Goal: Obtain resource: Obtain resource

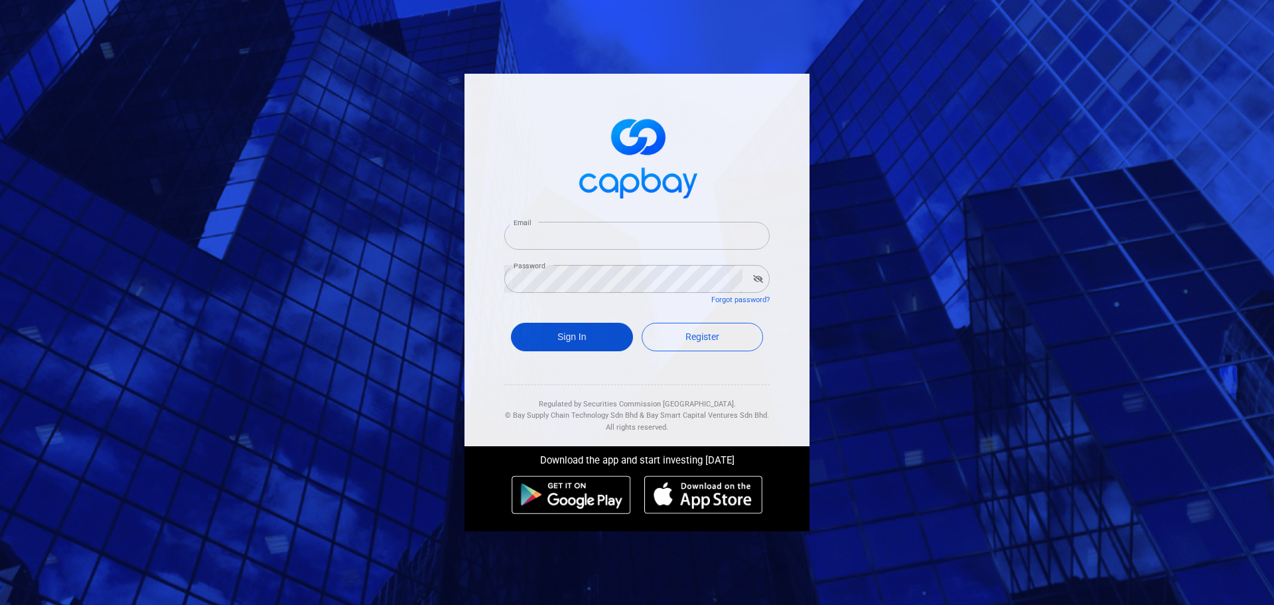
type input "[EMAIL_ADDRESS][DOMAIN_NAME]"
click at [584, 336] on button "Sign In" at bounding box center [572, 337] width 122 height 29
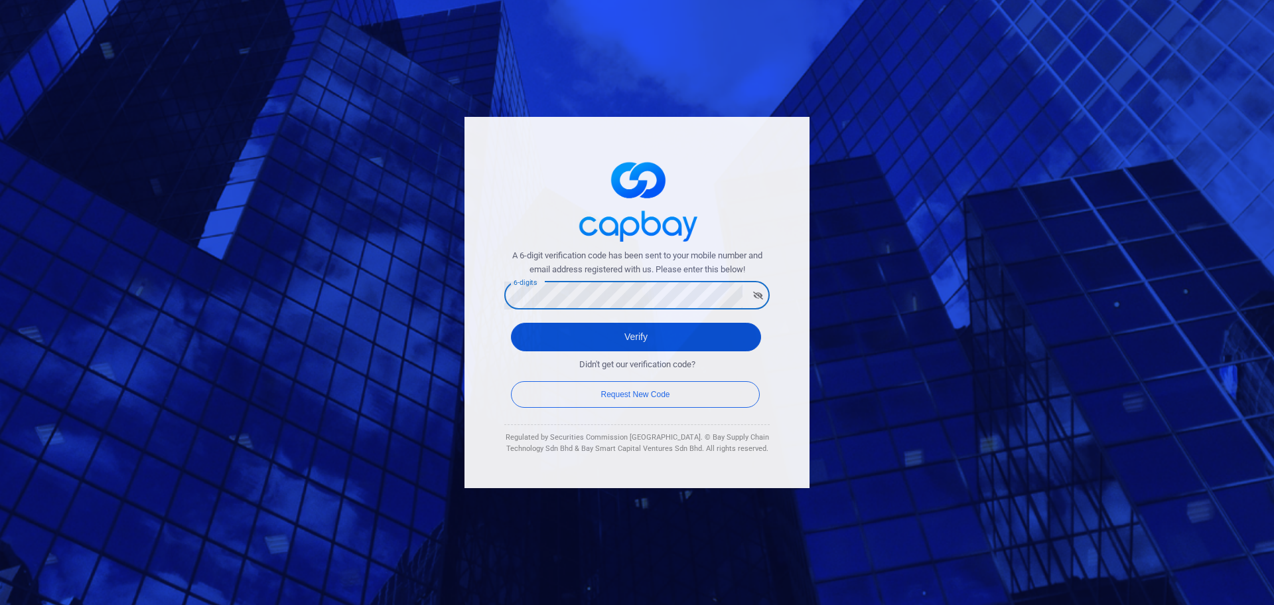
click at [531, 337] on button "Verify" at bounding box center [636, 337] width 250 height 29
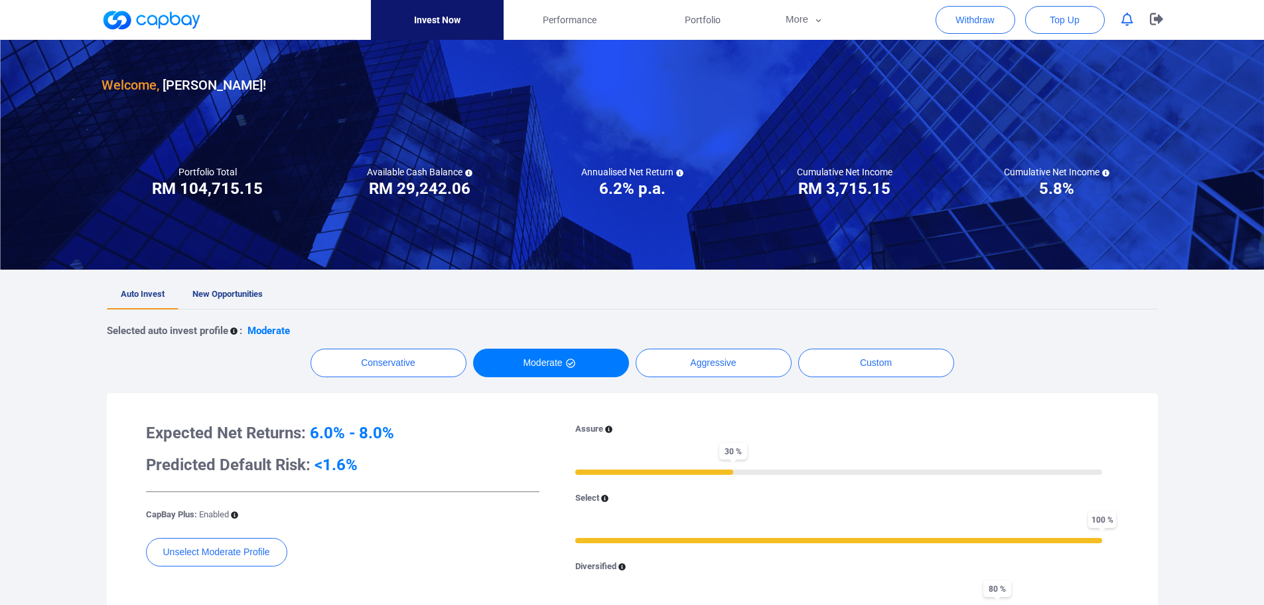
scroll to position [66, 0]
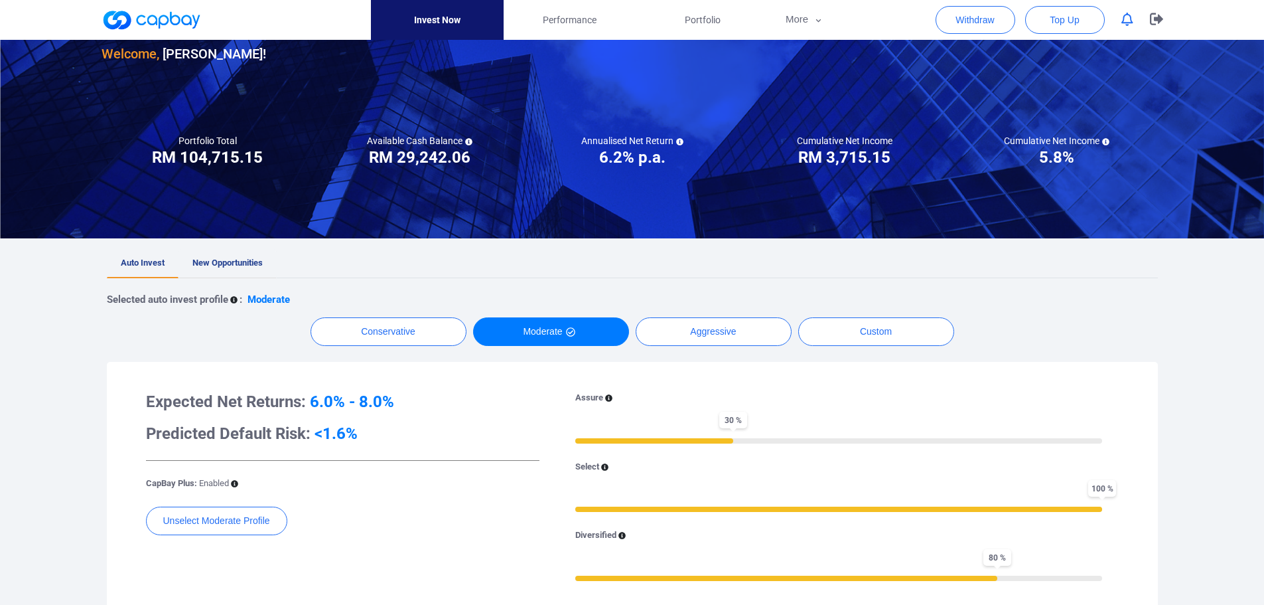
click at [222, 260] on span "New Opportunities" at bounding box center [227, 263] width 70 height 10
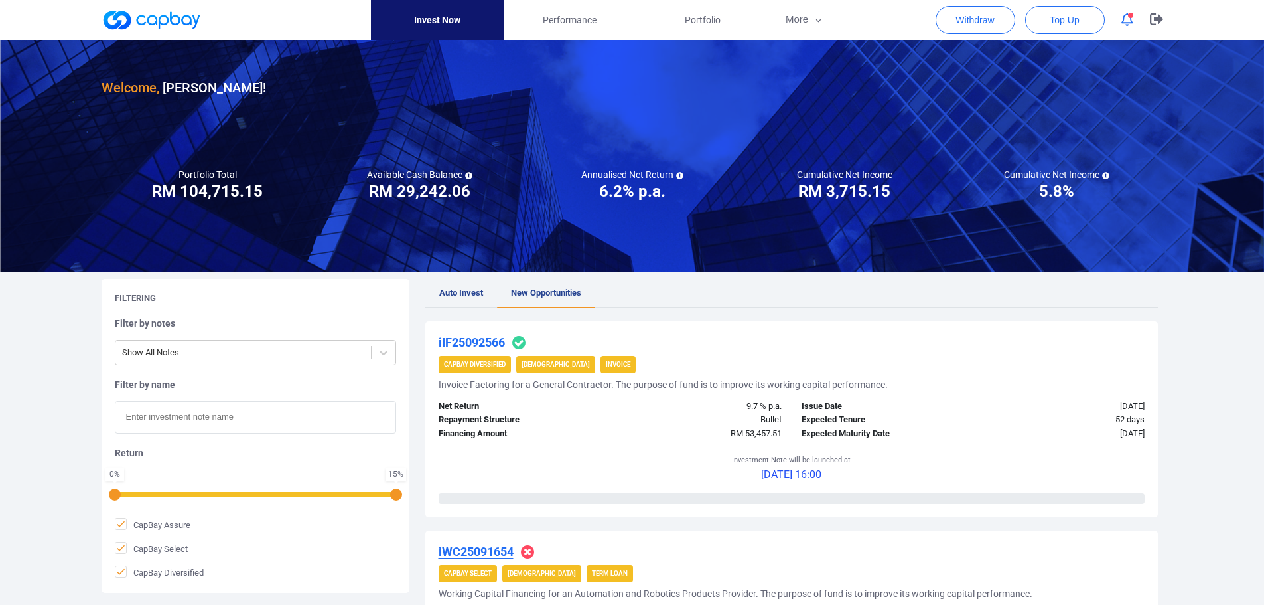
click at [496, 346] on u "iIF25092566" at bounding box center [472, 342] width 66 height 14
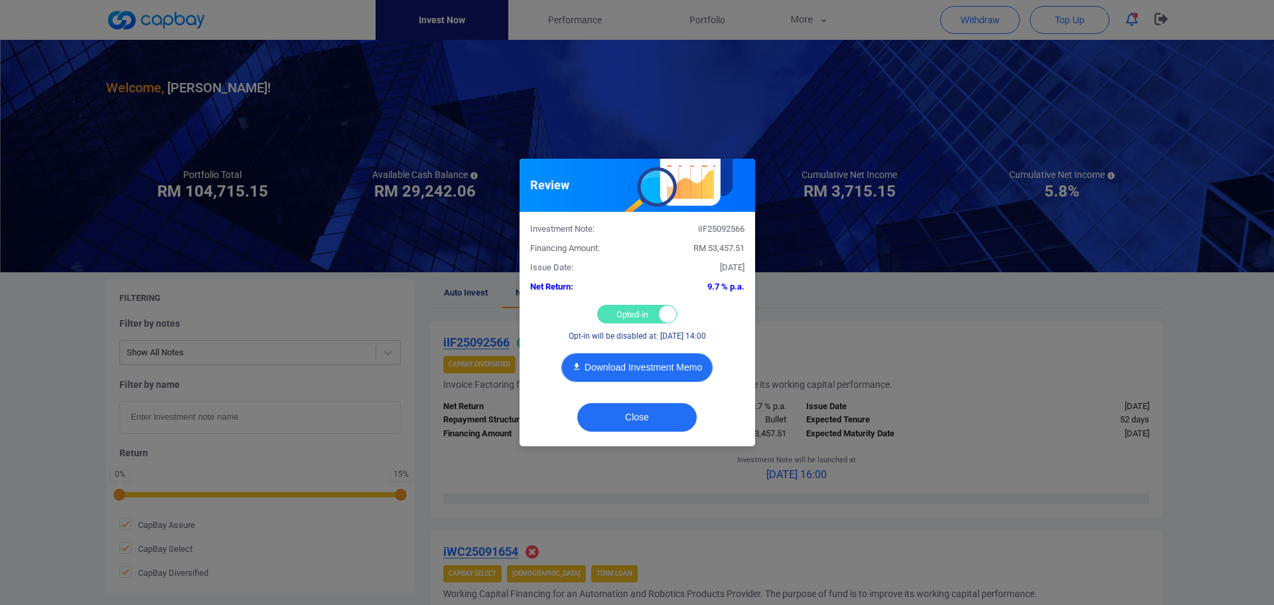
click at [668, 369] on button "Download Investment Memo" at bounding box center [637, 367] width 151 height 29
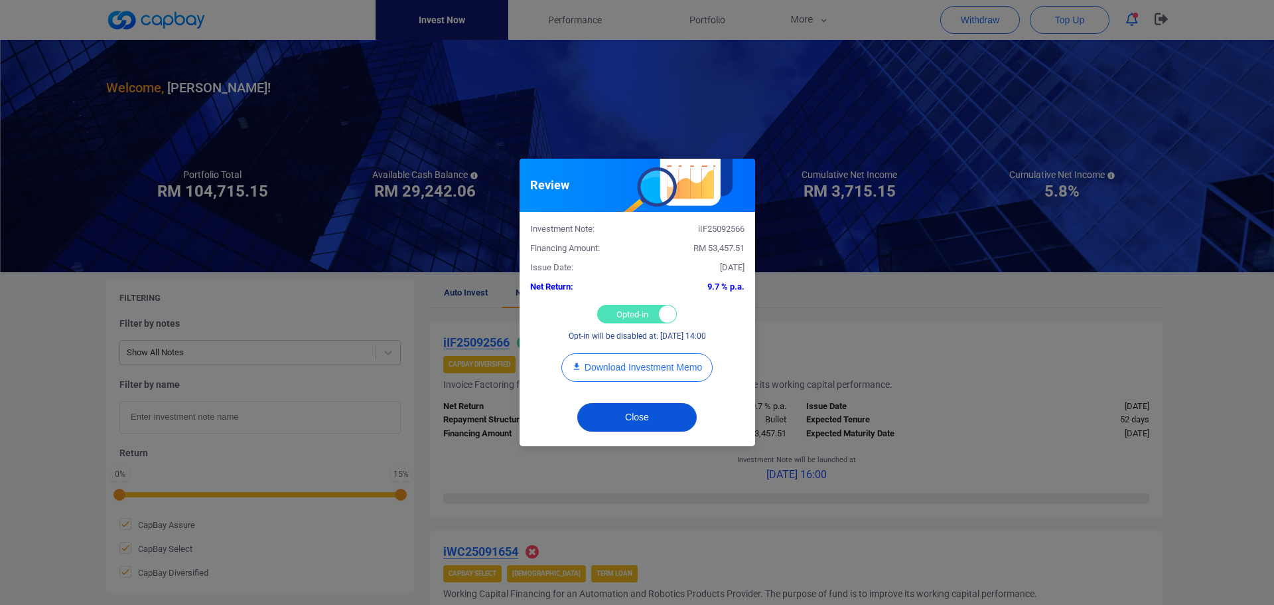
click at [656, 415] on button "Close" at bounding box center [636, 417] width 119 height 29
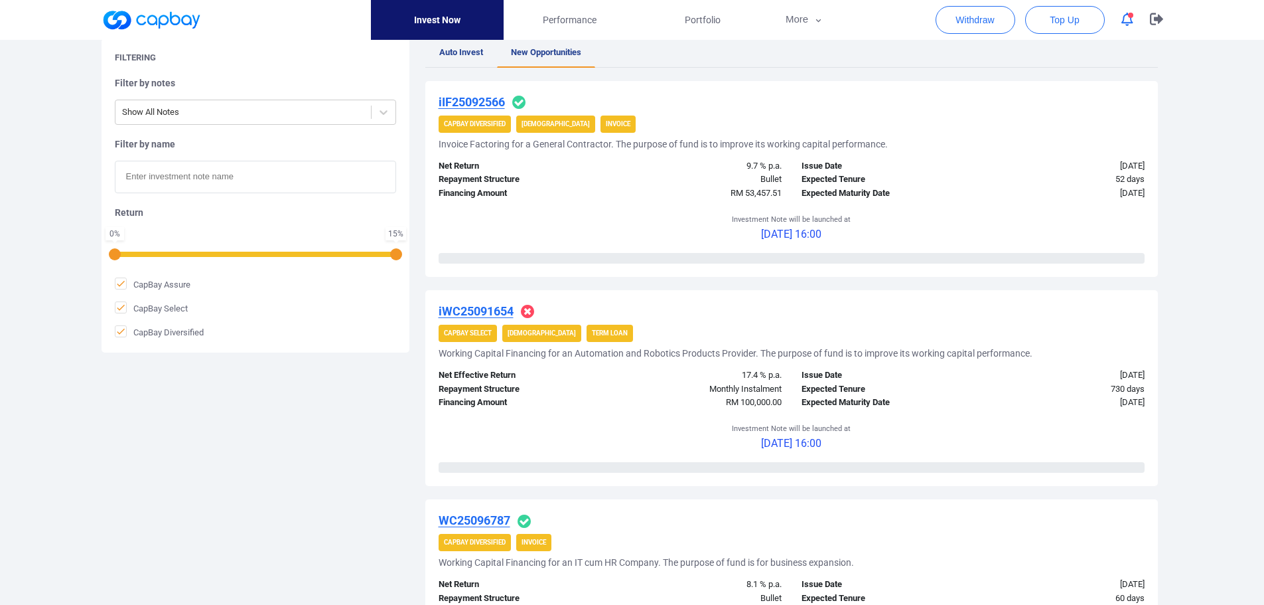
scroll to position [266, 0]
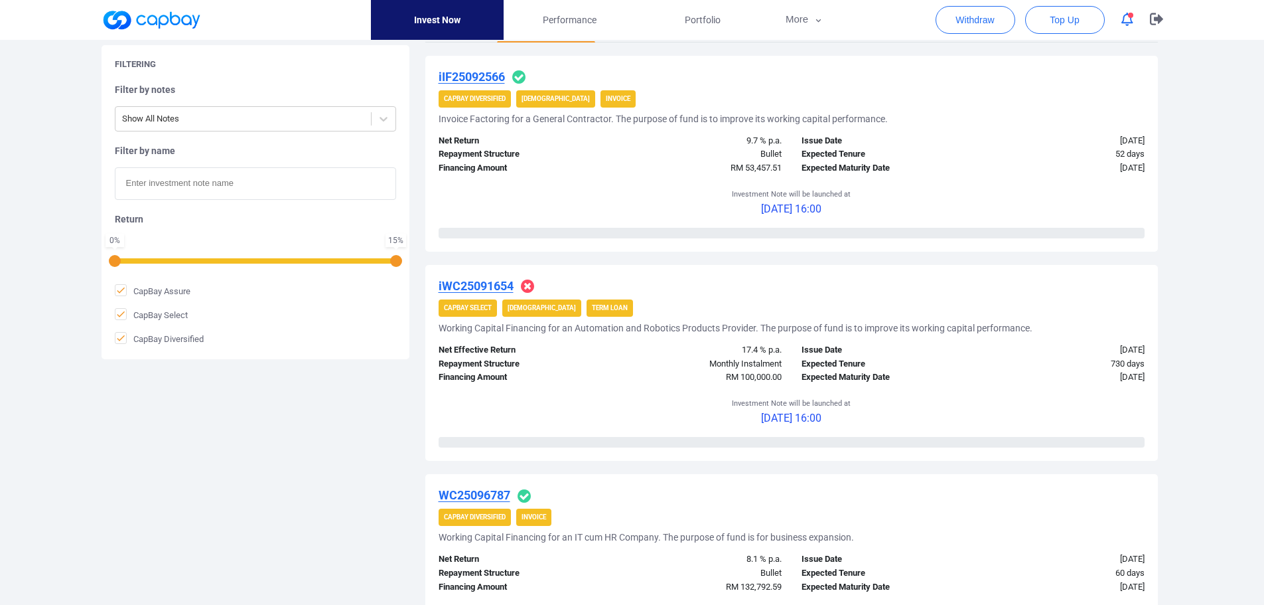
click at [476, 496] on u "WC25096787" at bounding box center [475, 495] width 72 height 14
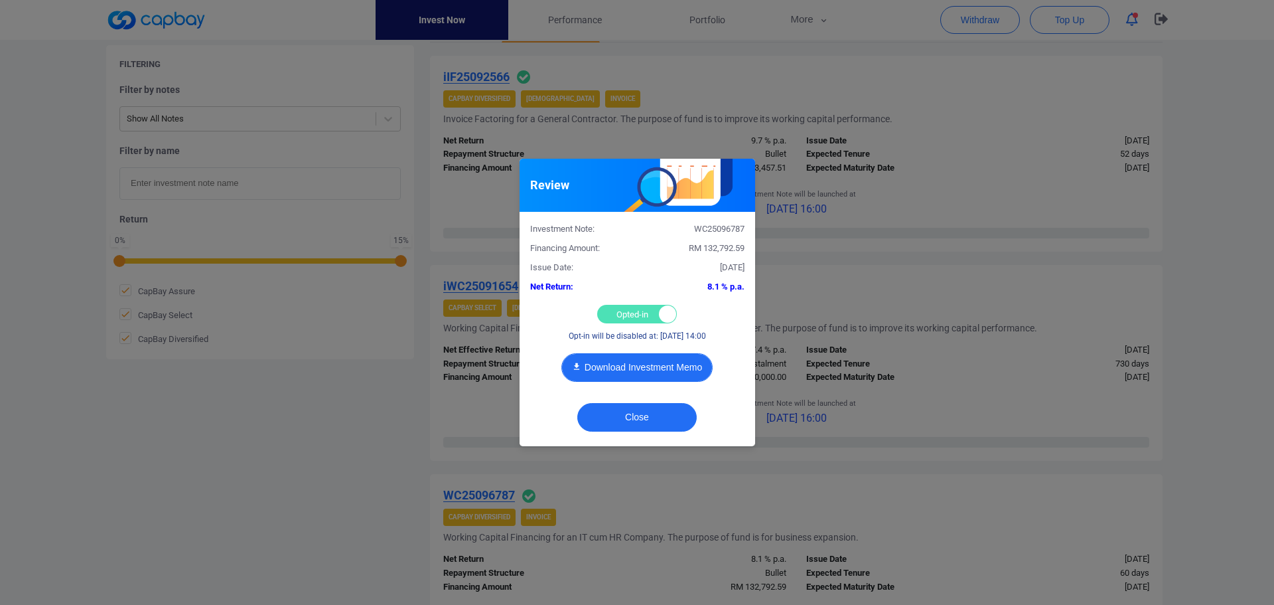
click at [639, 367] on button "Download Investment Memo" at bounding box center [637, 367] width 151 height 29
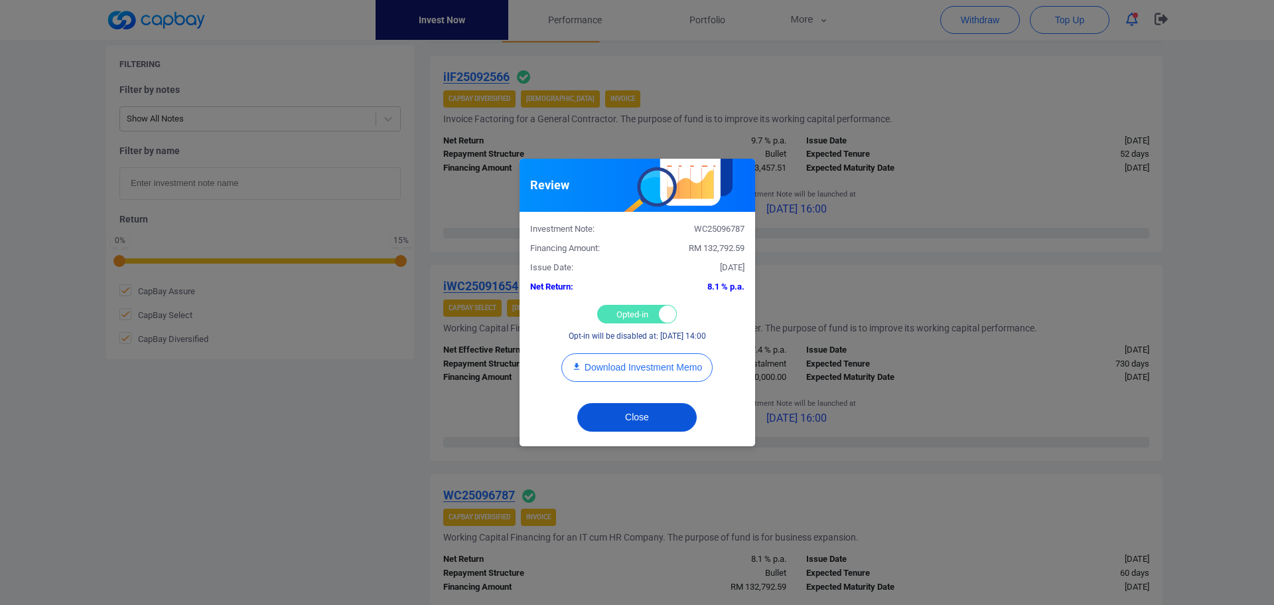
click at [642, 417] on button "Close" at bounding box center [636, 417] width 119 height 29
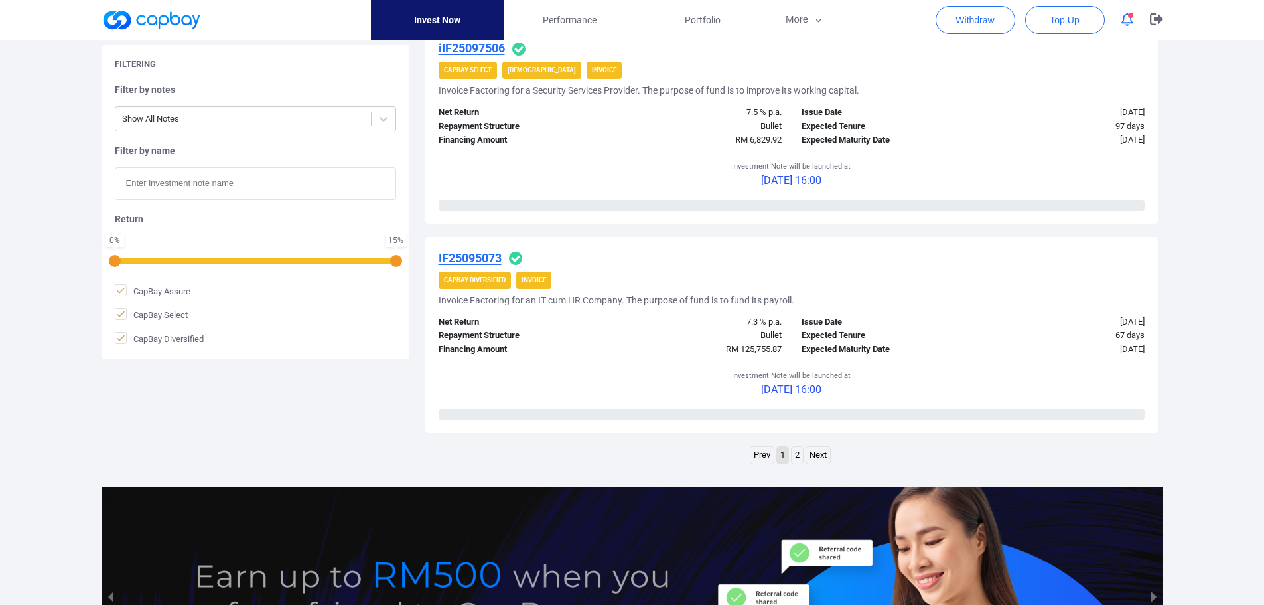
scroll to position [1991, 0]
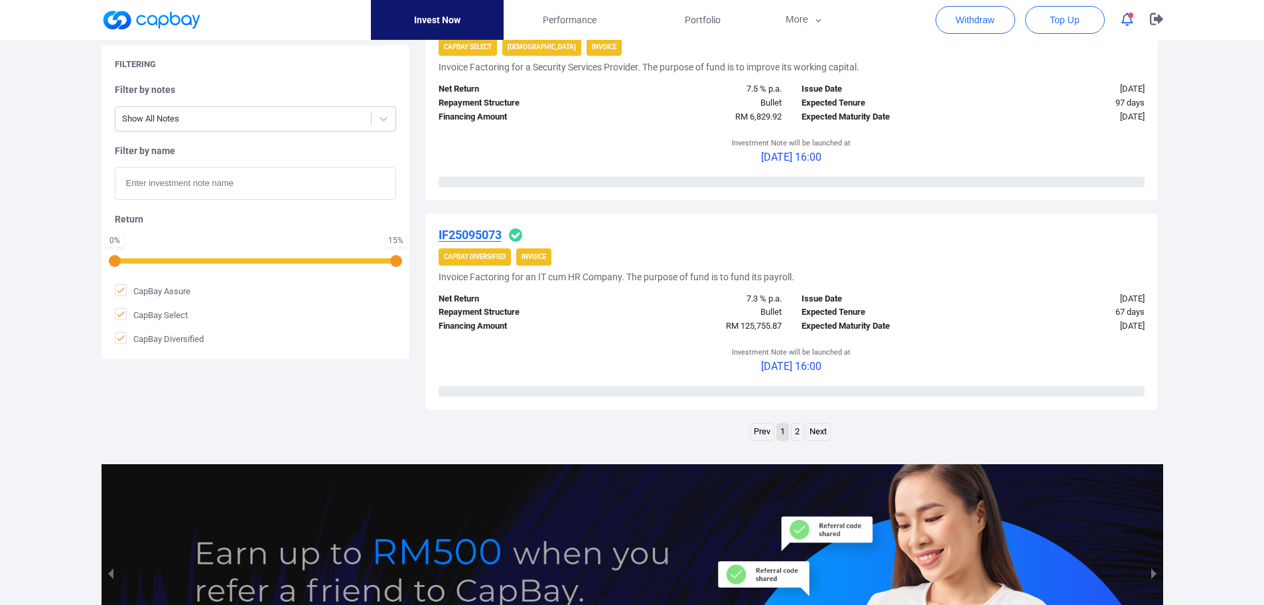
click at [801, 435] on link "2" at bounding box center [797, 431] width 11 height 17
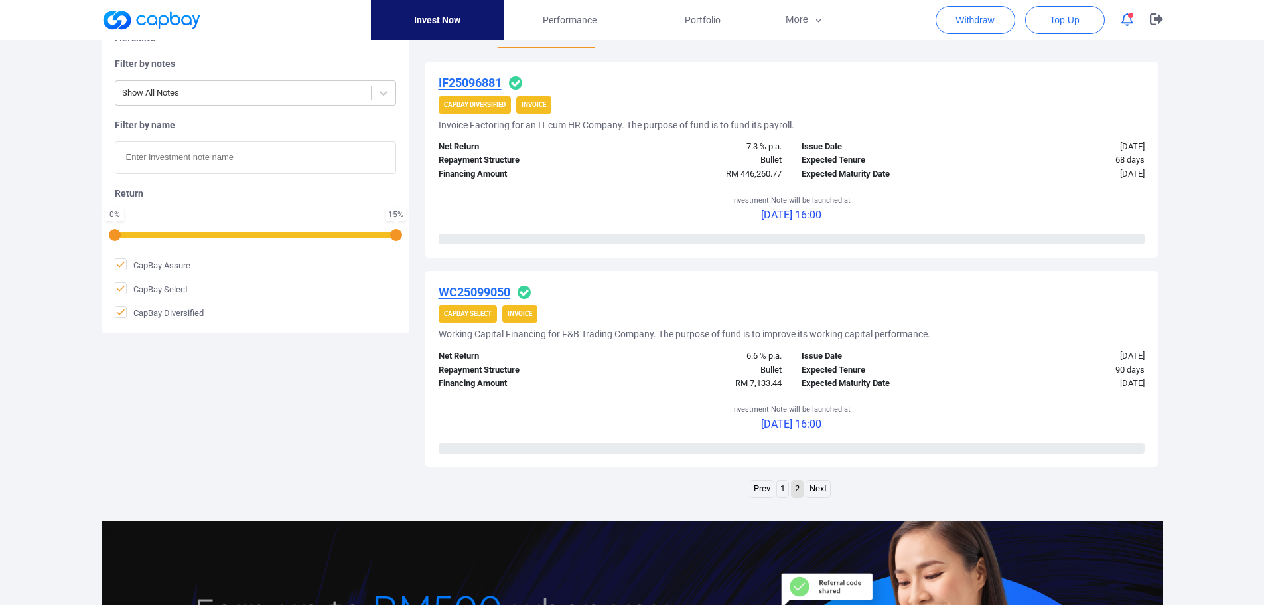
scroll to position [184, 0]
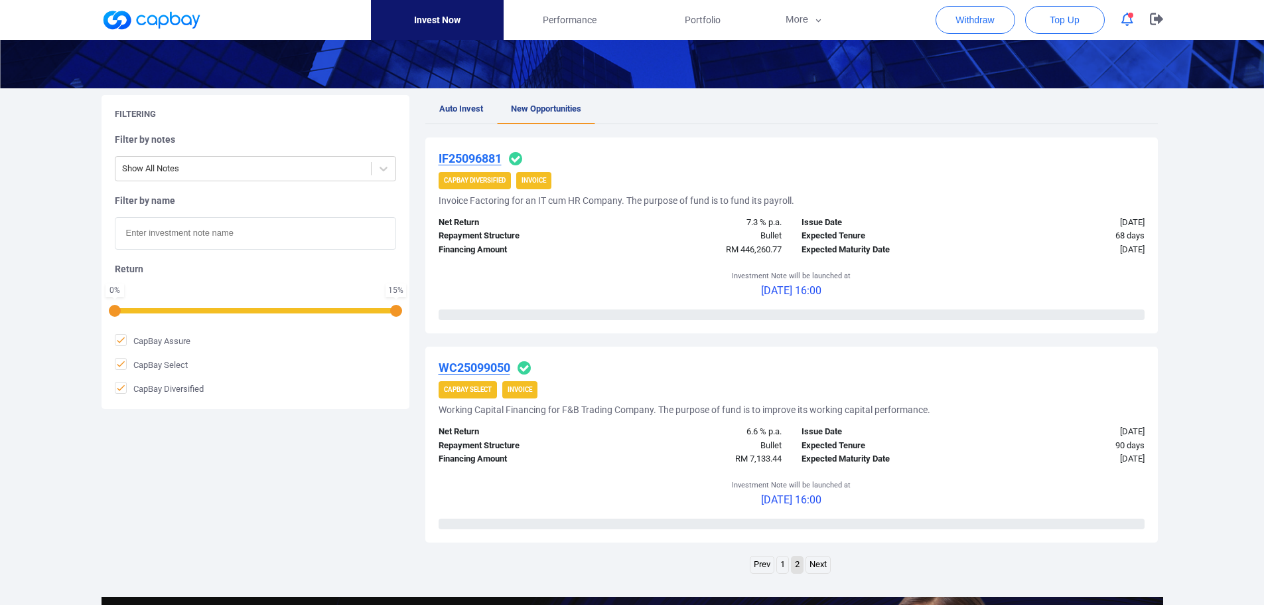
click at [471, 157] on u "IF25096881" at bounding box center [470, 158] width 63 height 14
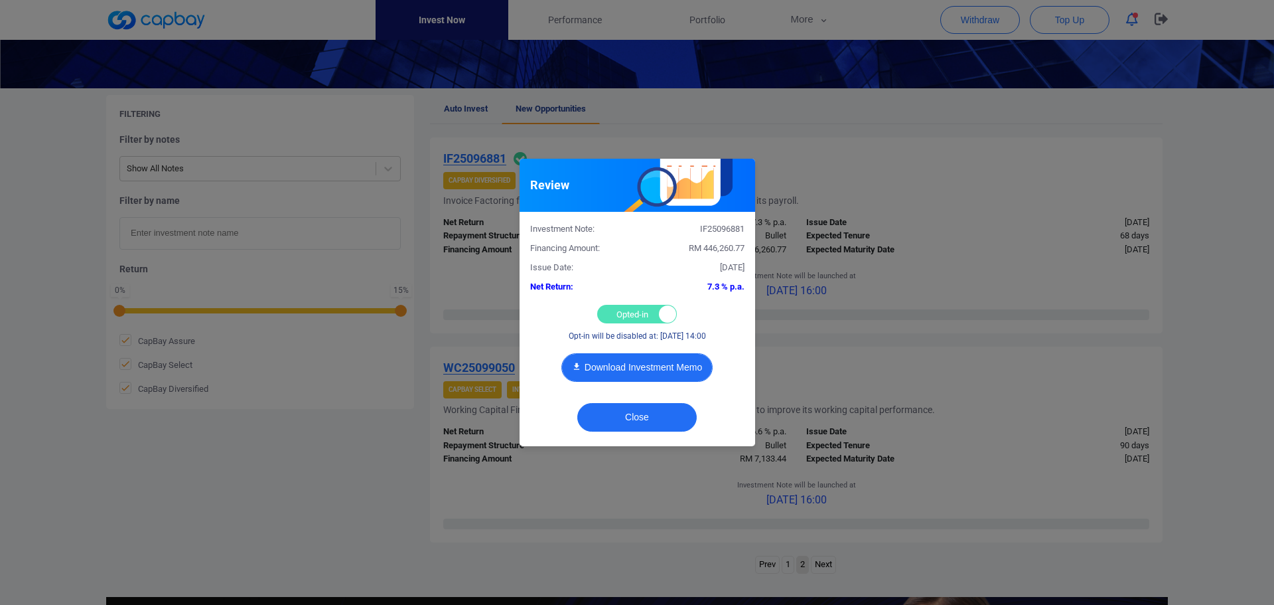
click at [633, 357] on button "Download Investment Memo" at bounding box center [637, 367] width 151 height 29
click at [635, 313] on div "Opted-in Opted-out" at bounding box center [637, 314] width 80 height 19
checkbox input "false"
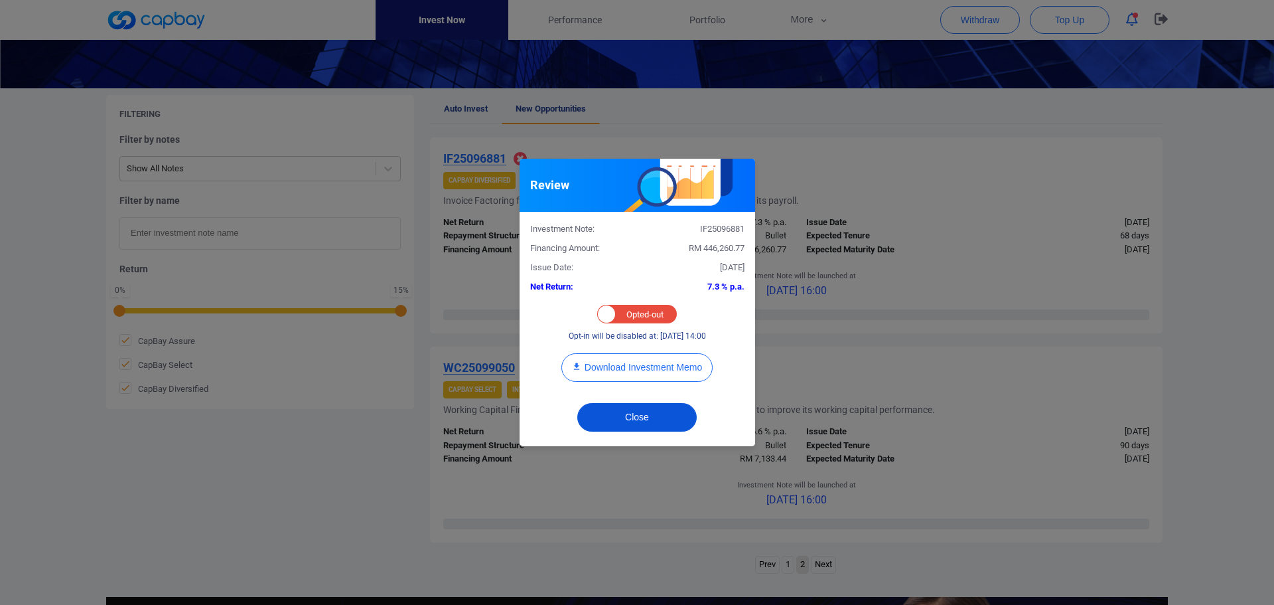
click at [641, 418] on button "Close" at bounding box center [636, 417] width 119 height 29
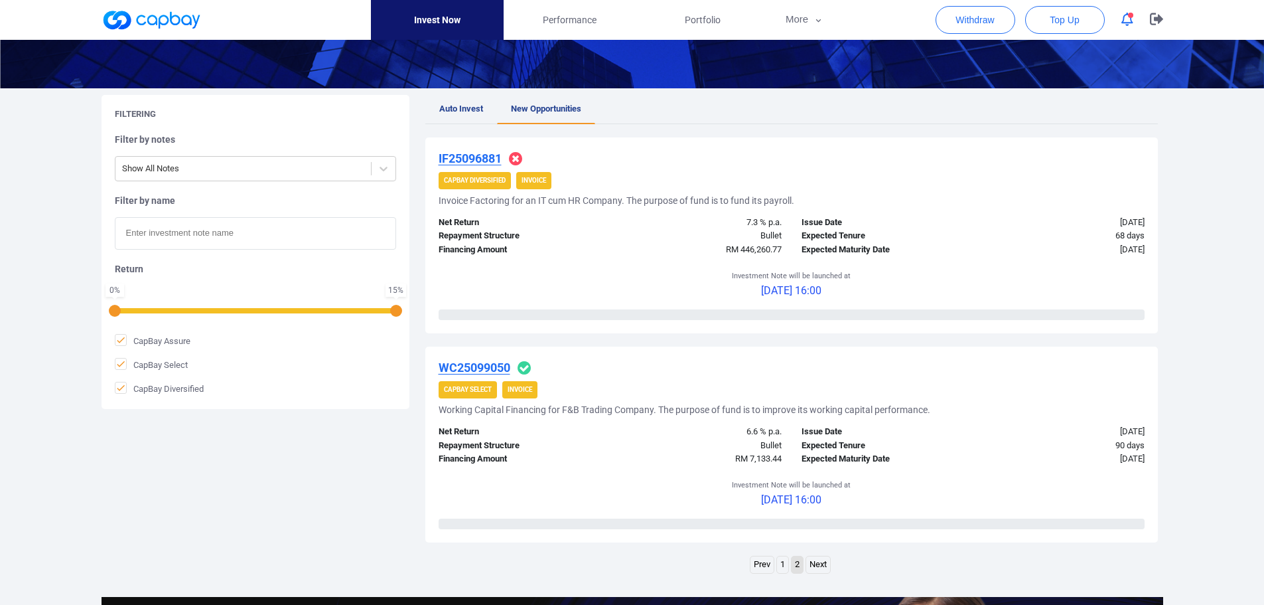
click at [784, 564] on link "1" at bounding box center [782, 564] width 11 height 17
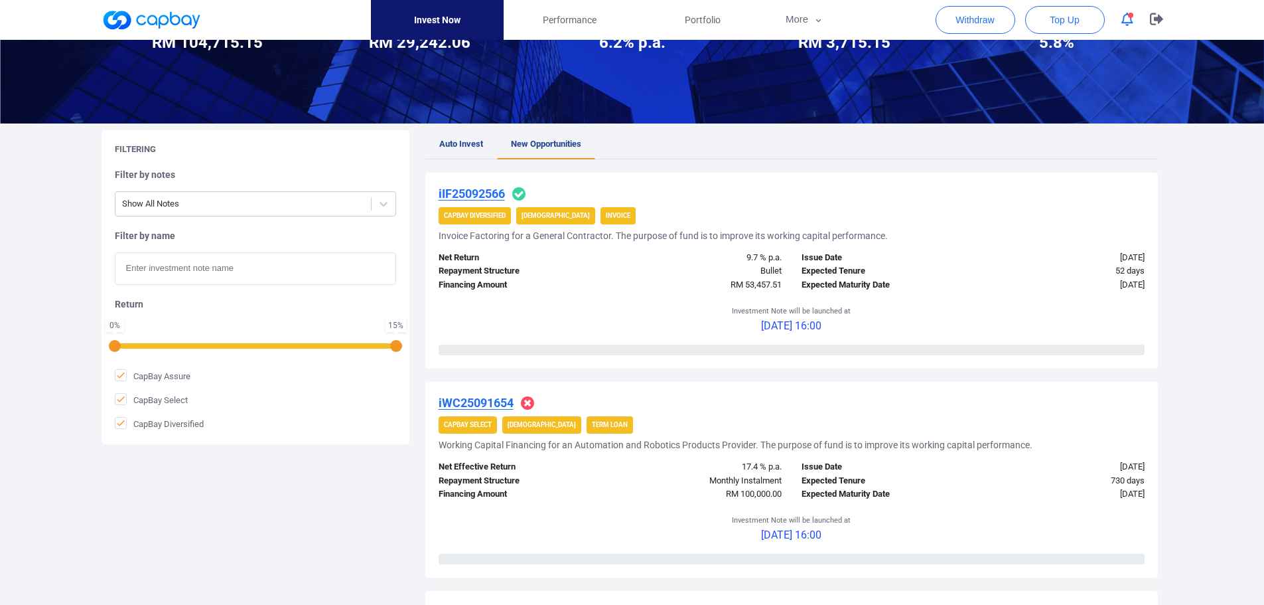
scroll to position [117, 0]
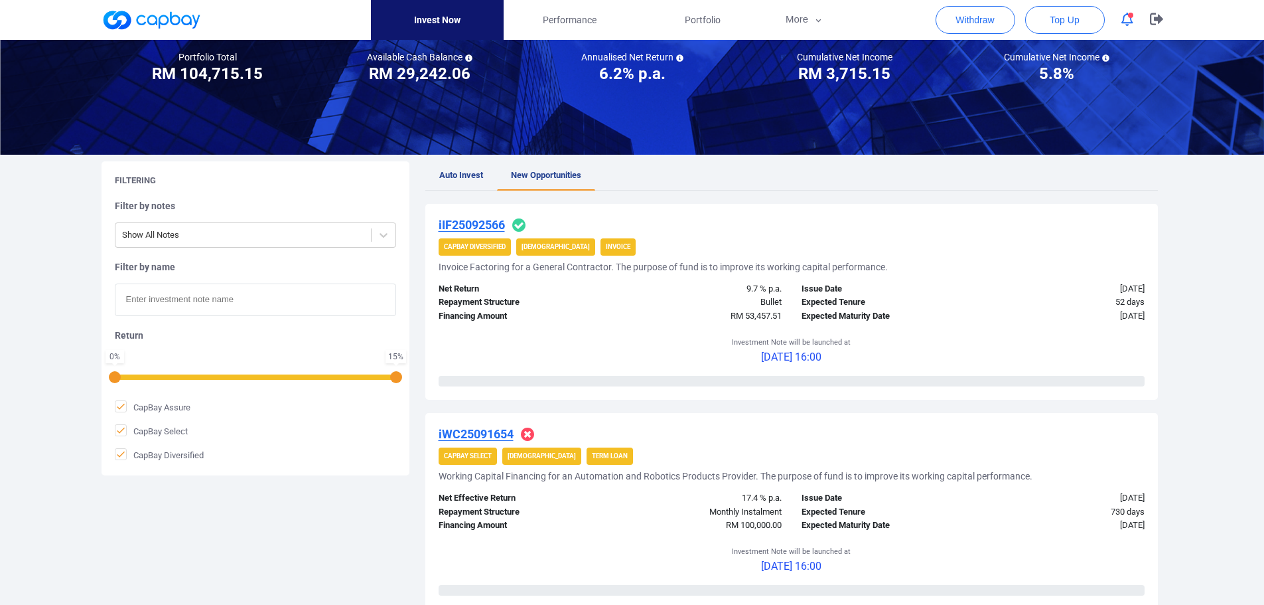
click at [474, 222] on u "iIF25092566" at bounding box center [472, 225] width 66 height 14
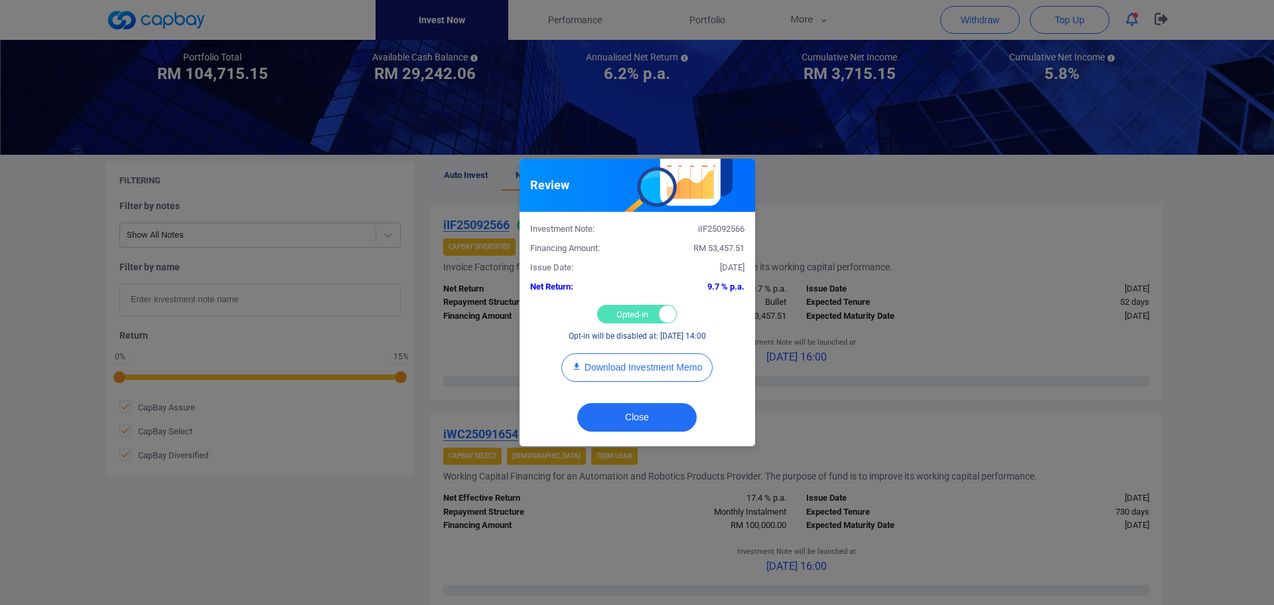
click at [619, 319] on div "Opted-in Opted-out" at bounding box center [637, 314] width 80 height 19
checkbox input "false"
click at [881, 190] on div "Review Investment Note: iIF25092566 Financing Amount: RM 53,457.51 Issue Date: …" at bounding box center [637, 302] width 1274 height 605
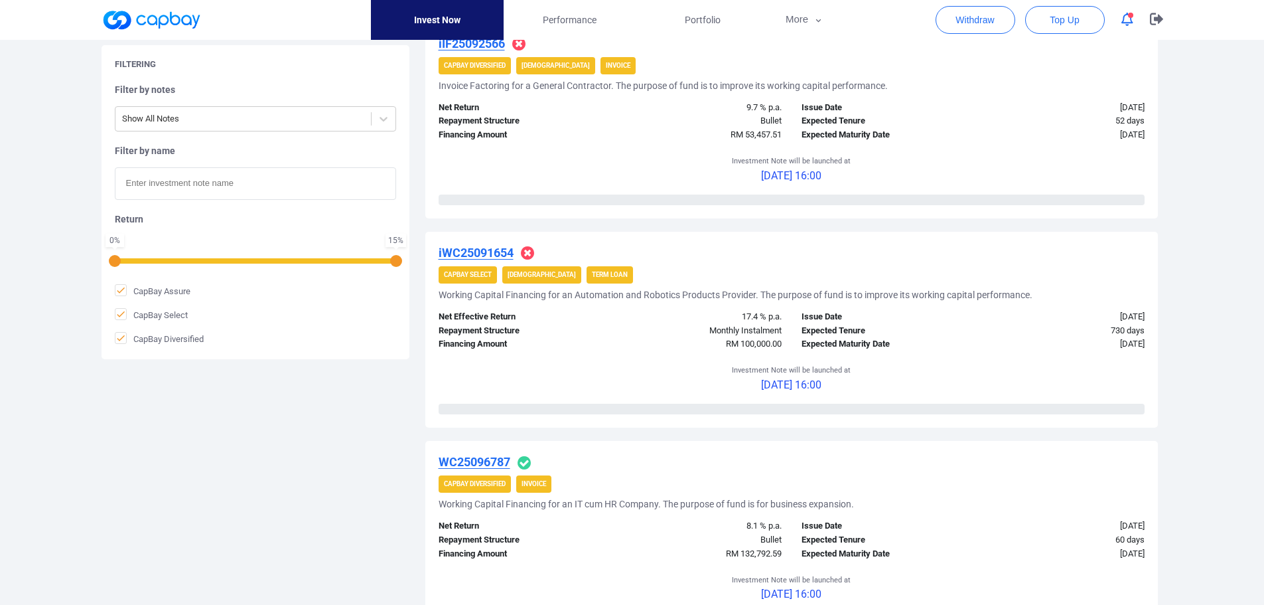
scroll to position [317, 0]
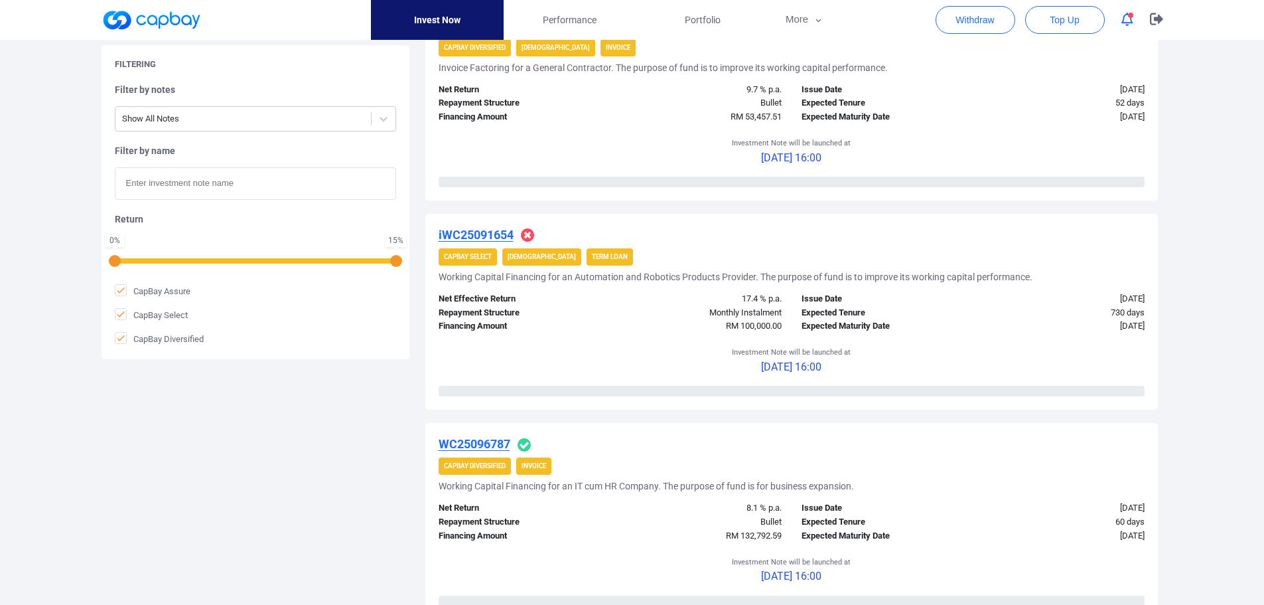
click at [484, 444] on u "WC25096787" at bounding box center [475, 444] width 72 height 14
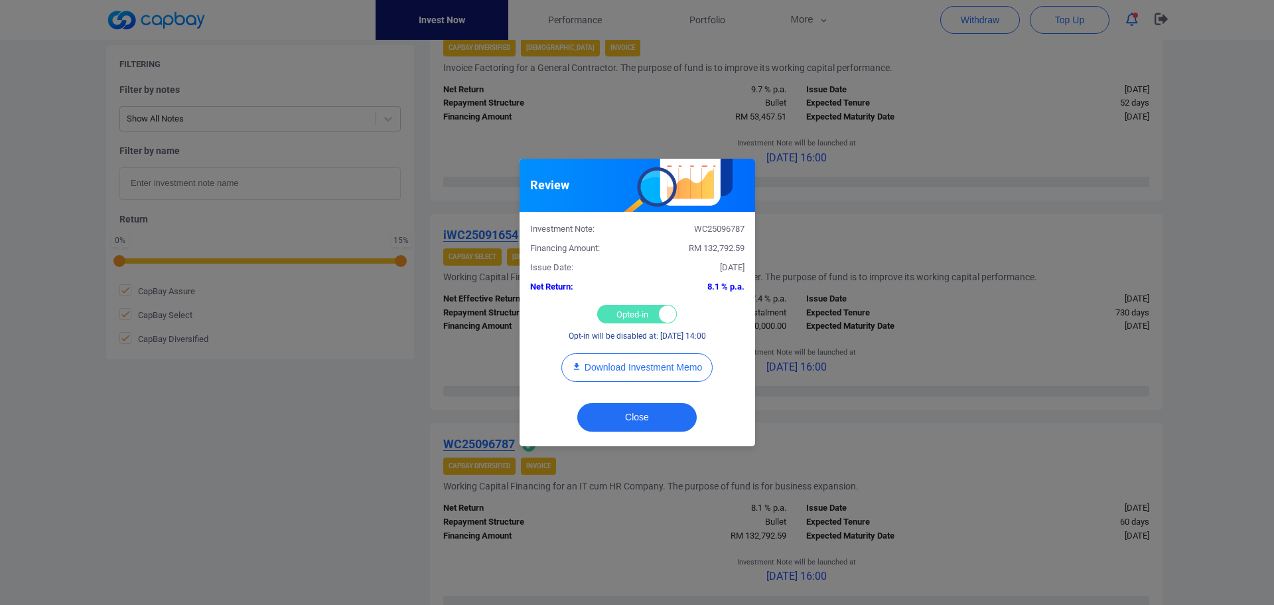
click at [622, 317] on div "Opted-in Opted-out" at bounding box center [637, 314] width 80 height 19
checkbox input "false"
click at [636, 412] on button "Close" at bounding box center [636, 417] width 119 height 29
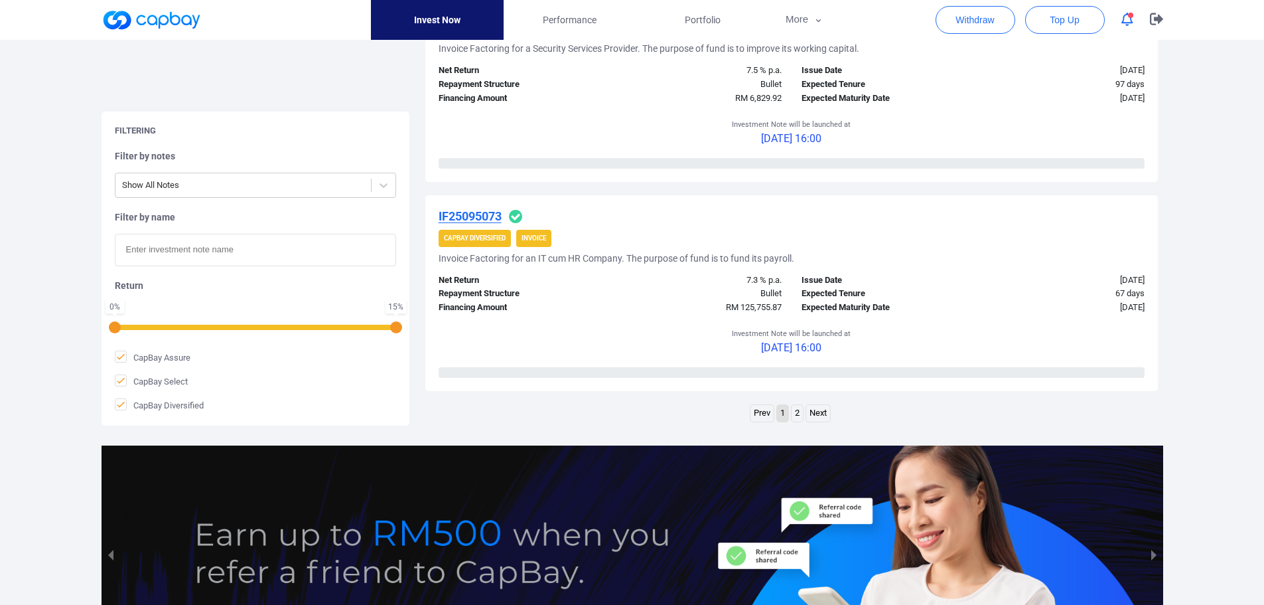
scroll to position [2149, 0]
